Goal: Information Seeking & Learning: Learn about a topic

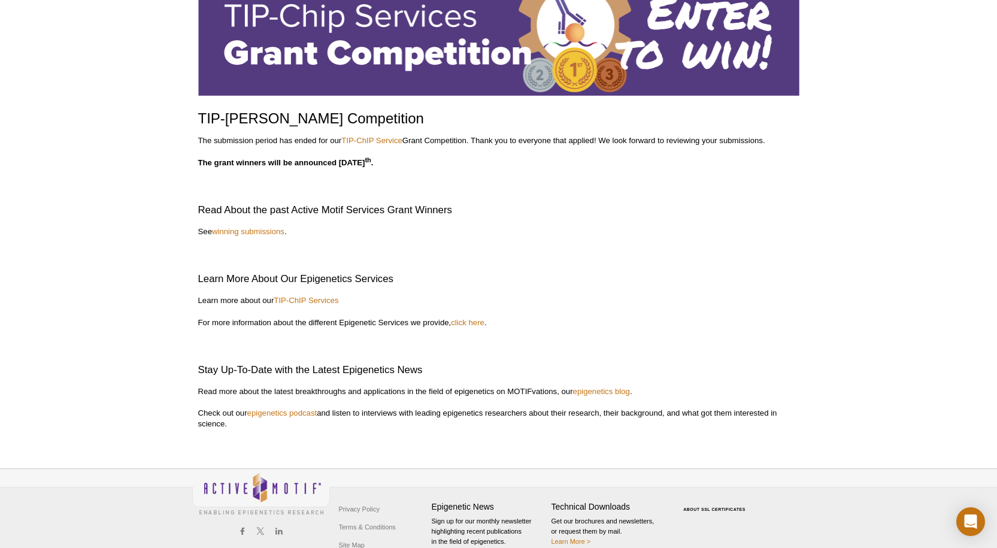
scroll to position [120, 0]
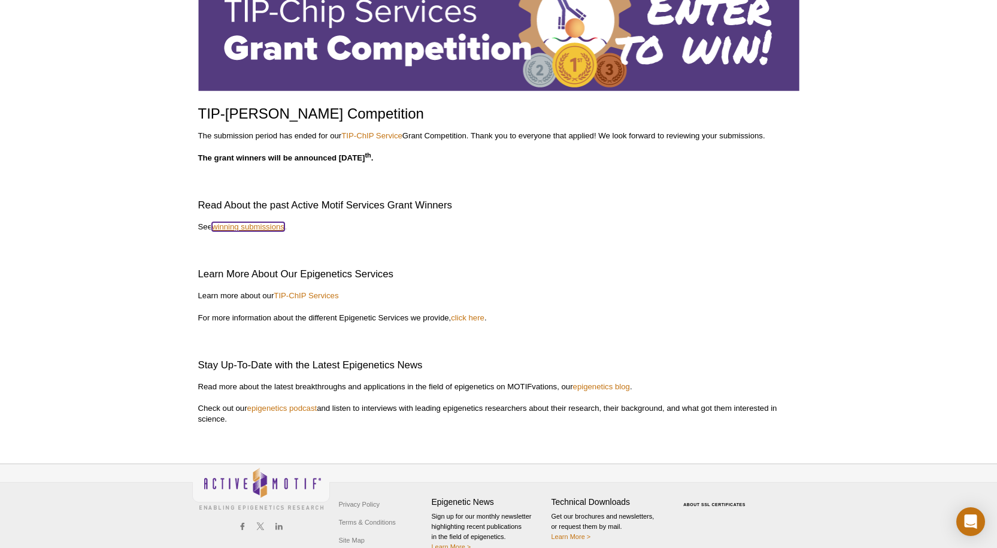
click at [254, 228] on link "winning submissions" at bounding box center [248, 226] width 72 height 9
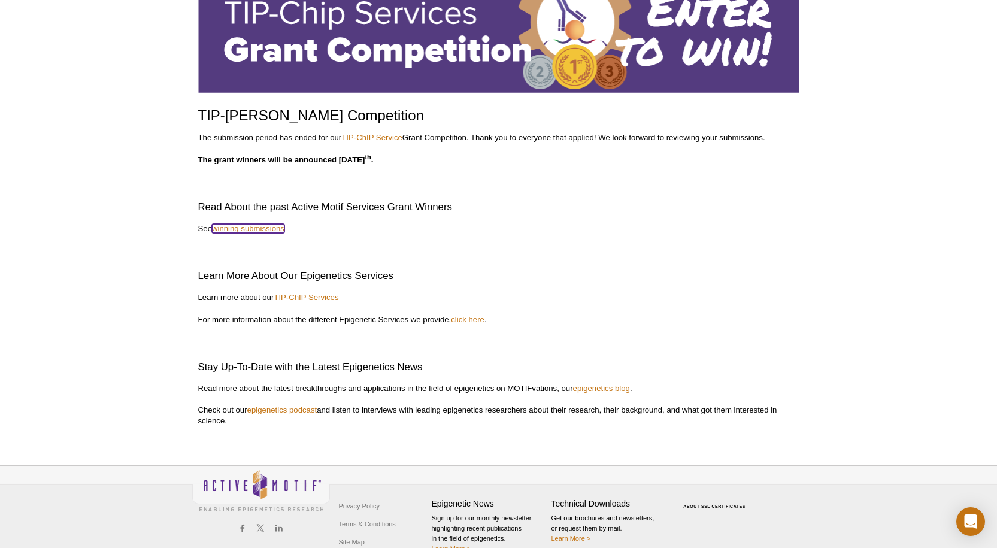
scroll to position [102, 0]
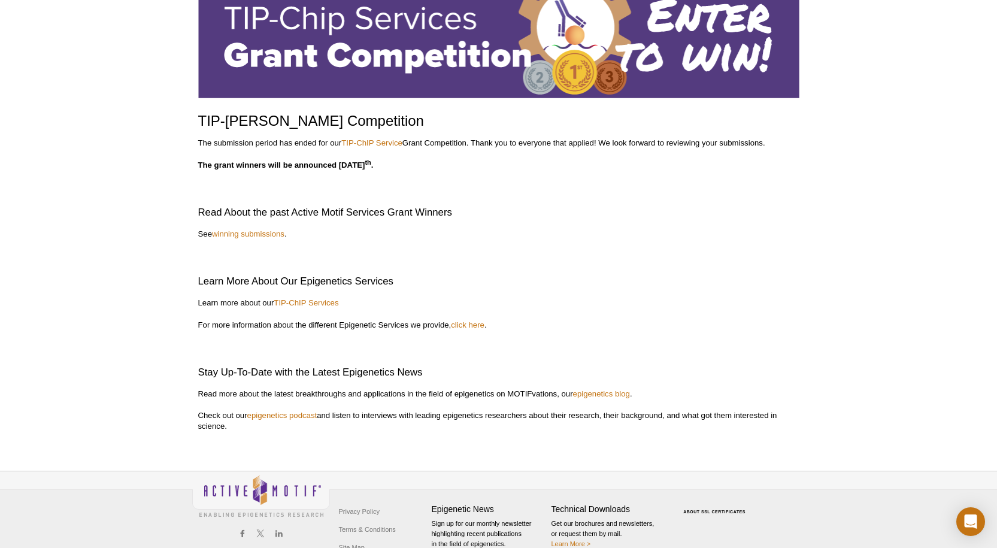
scroll to position [102, 0]
